Goal: Entertainment & Leisure: Browse casually

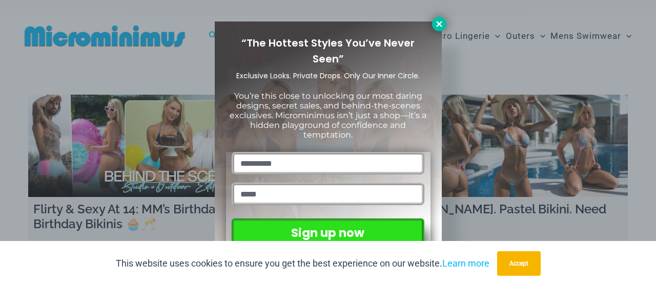
click at [439, 23] on icon at bounding box center [439, 24] width 6 height 6
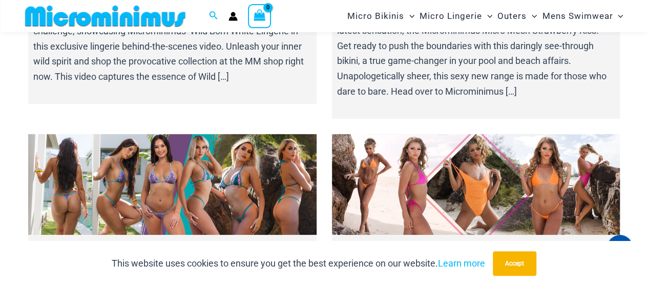
scroll to position [7984, 0]
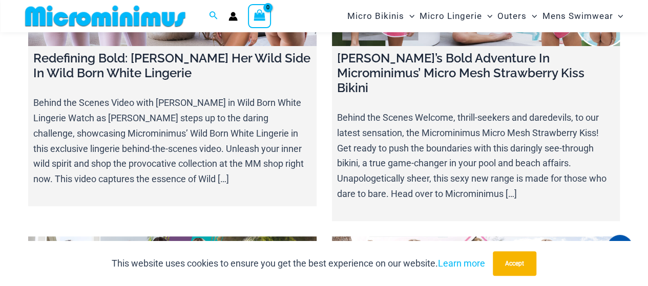
drag, startPoint x: 431, startPoint y: 158, endPoint x: 412, endPoint y: 90, distance: 70.8
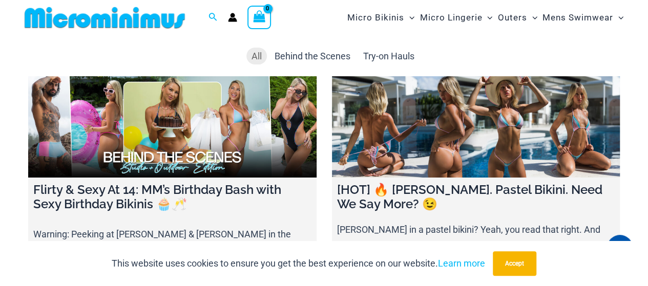
scroll to position [0, 0]
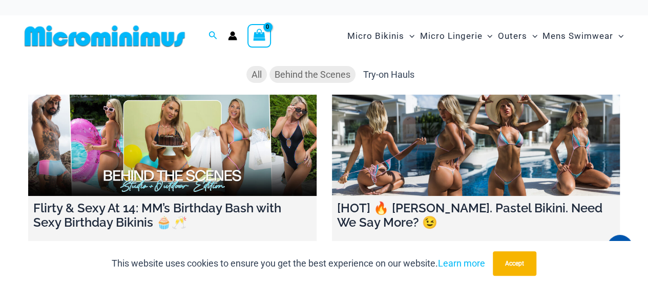
click at [316, 75] on span "Behind the Scenes" at bounding box center [313, 74] width 76 height 11
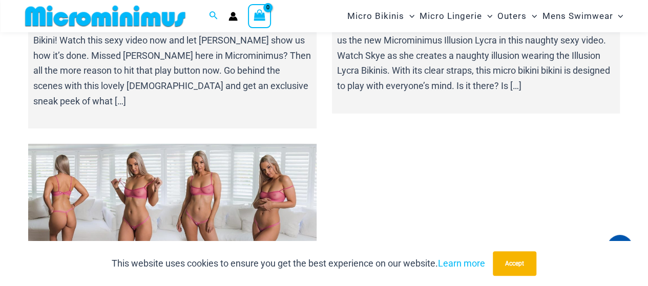
scroll to position [11610, 0]
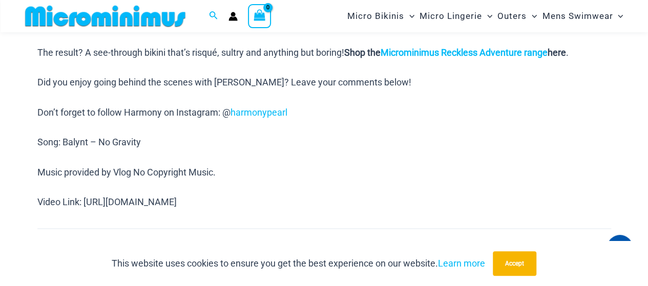
scroll to position [759, 0]
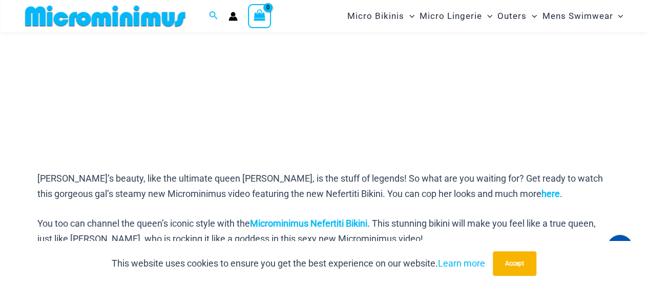
scroll to position [298, 0]
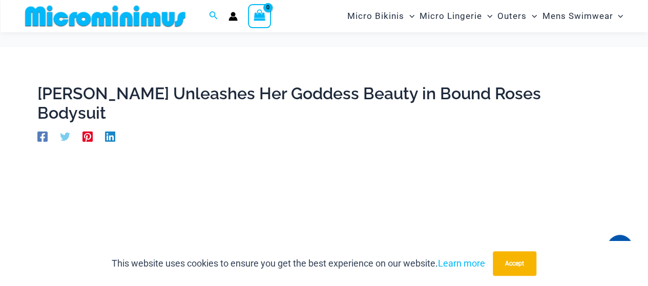
scroll to position [196, 0]
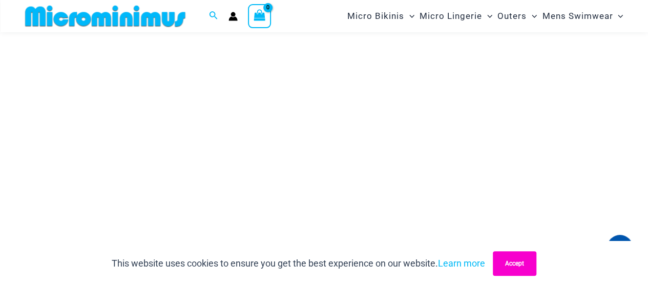
click at [529, 260] on button "Accept" at bounding box center [515, 263] width 44 height 25
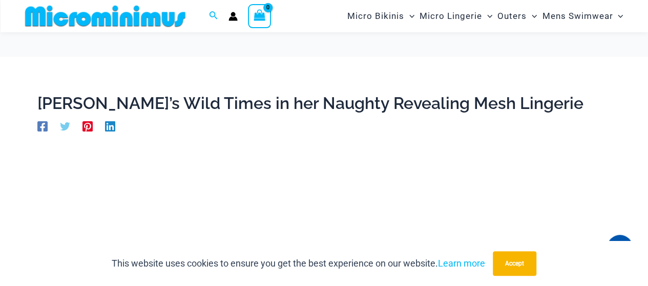
scroll to position [205, 0]
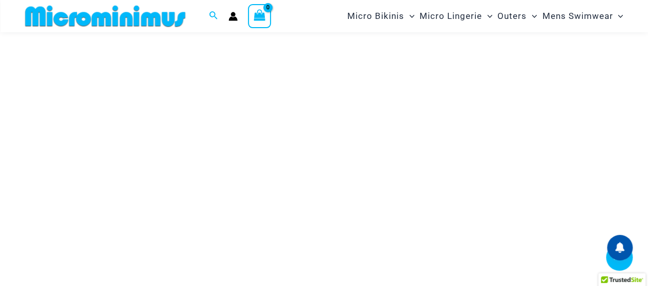
scroll to position [247, 0]
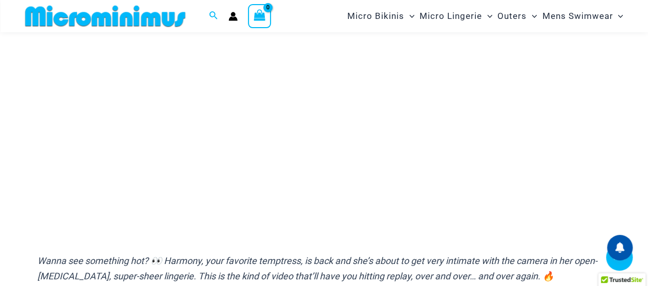
scroll to position [247, 0]
